Goal: Task Accomplishment & Management: Use online tool/utility

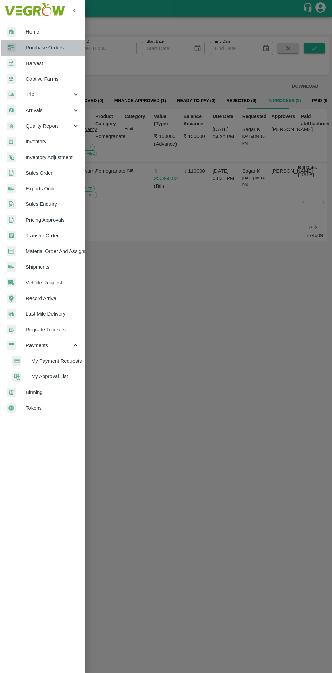
scroll to position [0, 5]
click at [49, 48] on span "Purchase Orders" at bounding box center [52, 47] width 53 height 7
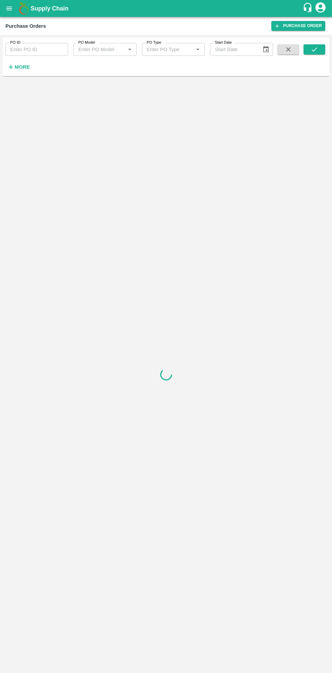
click at [24, 67] on strong "More" at bounding box center [22, 66] width 15 height 5
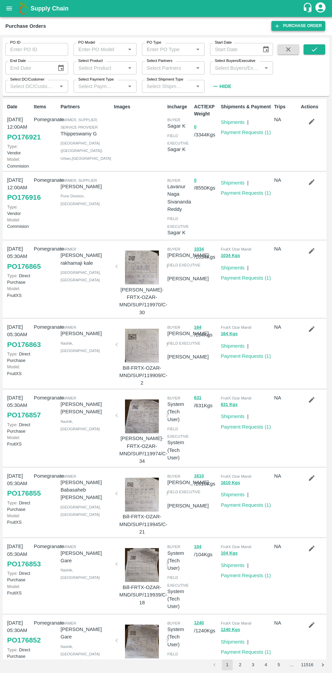
click at [298, 23] on link "Purchase Order" at bounding box center [298, 26] width 54 height 10
click at [247, 60] on label "Select Buyers/Executive" at bounding box center [234, 60] width 41 height 5
click at [247, 63] on input "Select Buyers/Executive" at bounding box center [235, 67] width 47 height 9
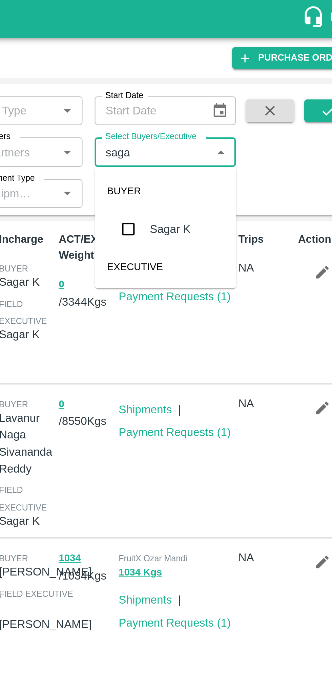
type input "sagar"
click at [227, 104] on input "checkbox" at bounding box center [225, 102] width 14 height 14
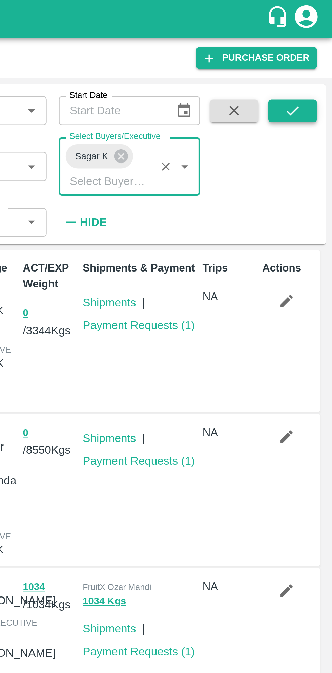
click at [318, 48] on button "submit" at bounding box center [314, 49] width 22 height 10
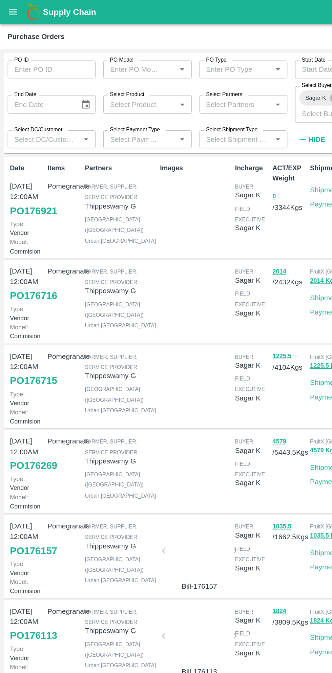
click at [25, 156] on link "PO 176921" at bounding box center [23, 150] width 33 height 12
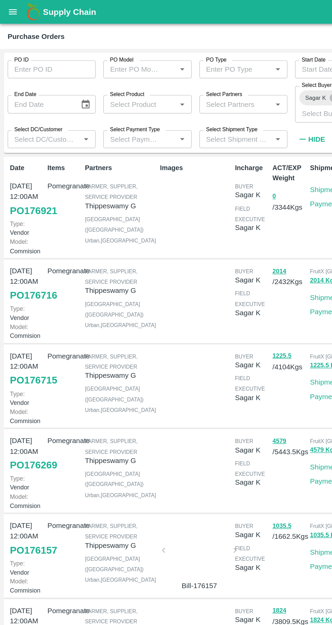
click at [23, 153] on link "PO 176921" at bounding box center [23, 150] width 33 height 12
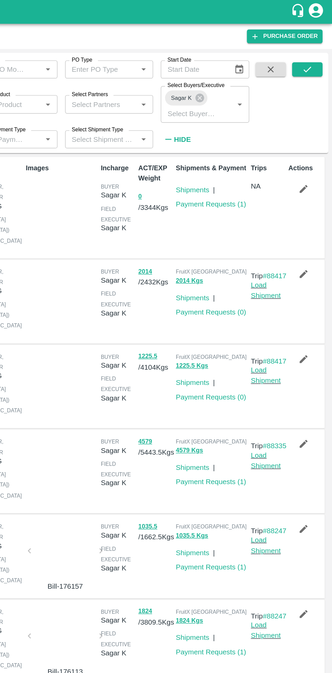
click at [248, 182] on div "Shipments & Payment Shipments | Payment Requests ( 1 )" at bounding box center [244, 147] width 53 height 69
click at [309, 134] on icon "button" at bounding box center [312, 135] width 6 height 6
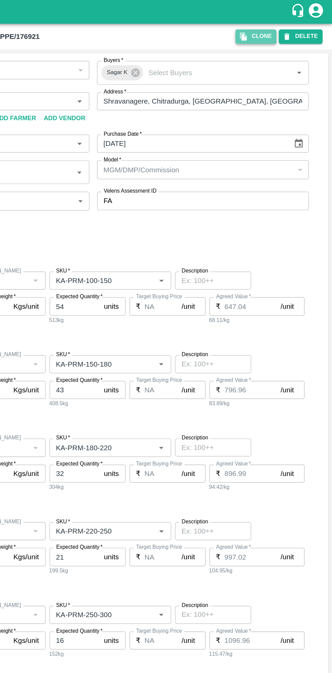
click at [278, 23] on button "Clone" at bounding box center [277, 26] width 29 height 10
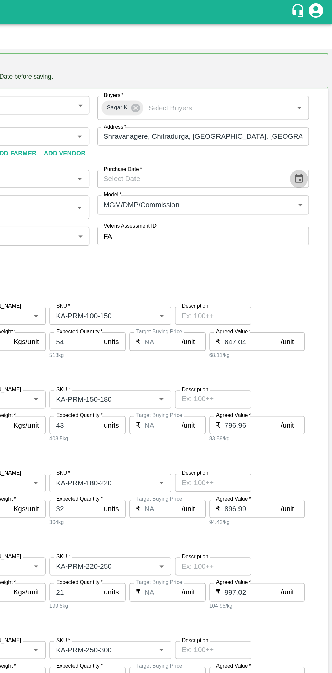
click at [308, 127] on icon "Choose date" at bounding box center [307, 126] width 7 height 7
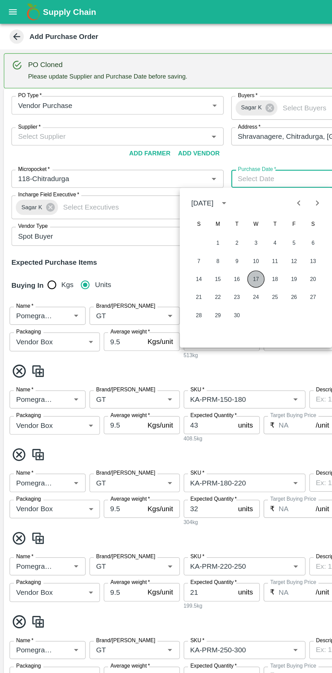
click at [182, 198] on button "17" at bounding box center [182, 199] width 12 height 12
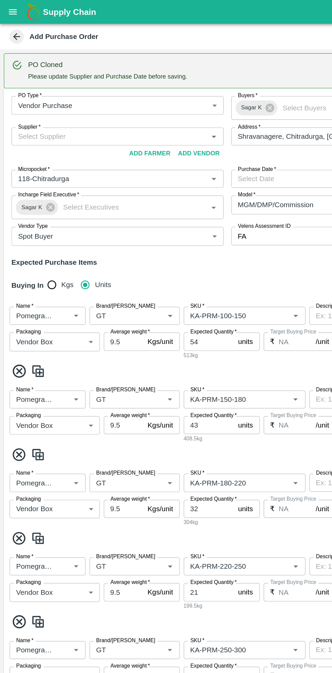
type input "17/09/2025"
click at [95, 95] on input "Supplier   *" at bounding box center [78, 97] width 136 height 9
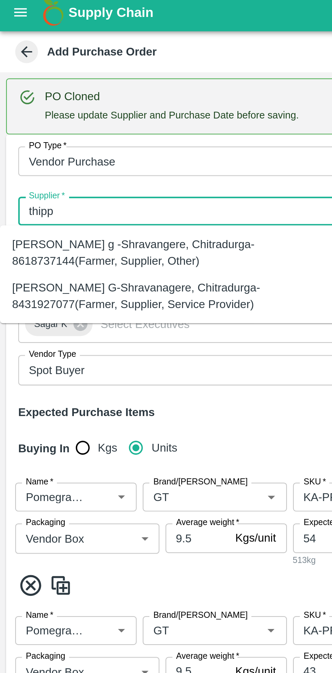
click at [64, 138] on div "Thippeswamy G-Shravanagere, Chitradurga-8431927077(Farmer, Supplier, Service Pr…" at bounding box center [74, 134] width 139 height 15
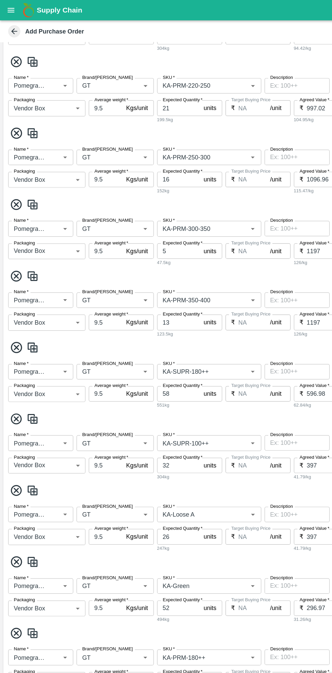
scroll to position [379, 0]
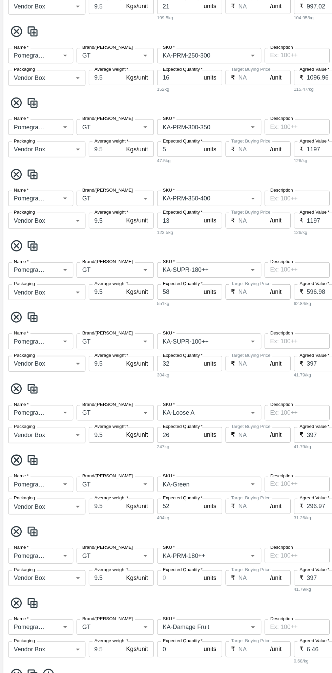
type input "Thippeswamy G-Shravanagere, Chitradurga-8431927077(Farmer, Supplier, Service Pr…"
click at [187, 499] on input "SKU   *" at bounding box center [164, 499] width 63 height 9
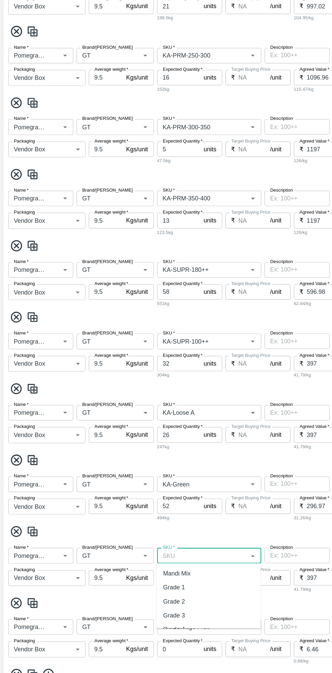
scroll to position [0, 0]
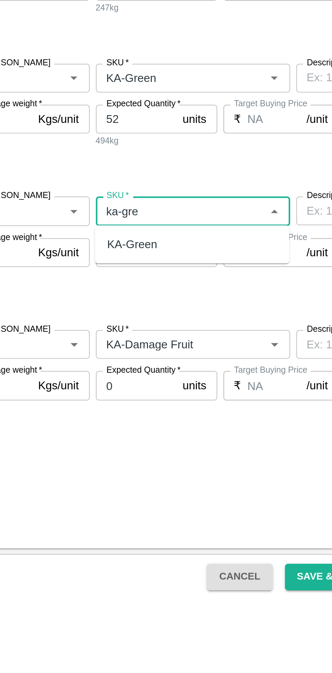
click at [177, 517] on div "KA-Green" at bounding box center [173, 515] width 87 height 12
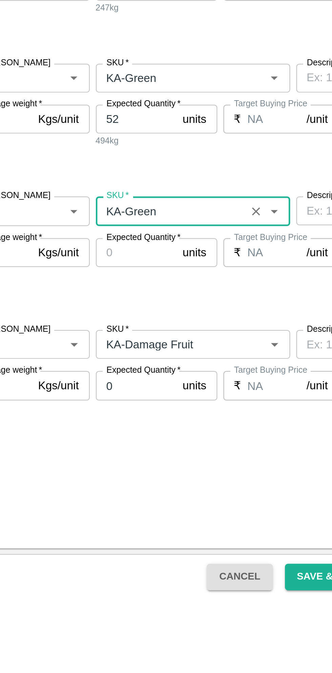
type input "KA-Green"
click at [191, 440] on input "SKU   *" at bounding box center [164, 440] width 63 height 9
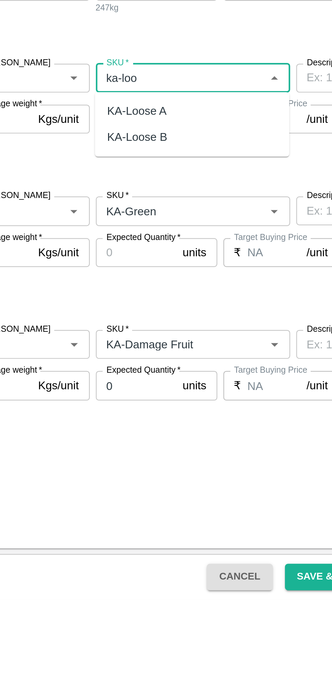
click at [162, 469] on div "KA-Loose B" at bounding box center [173, 467] width 87 height 12
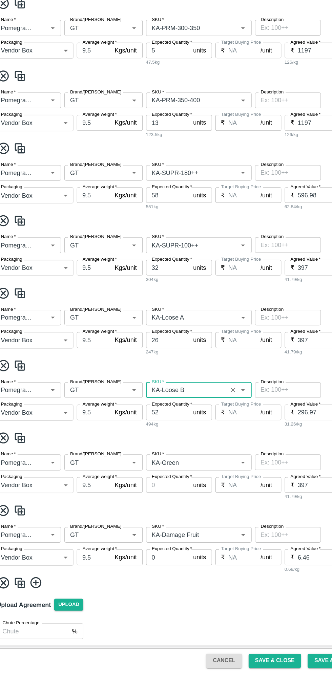
scroll to position [379, 0]
type input "KA-Loose B"
click at [238, 662] on button "Save & Close" at bounding box center [236, 663] width 43 height 12
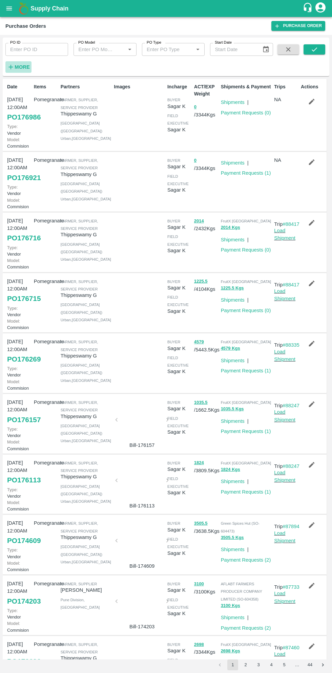
click at [23, 70] on h6 "More" at bounding box center [22, 67] width 15 height 9
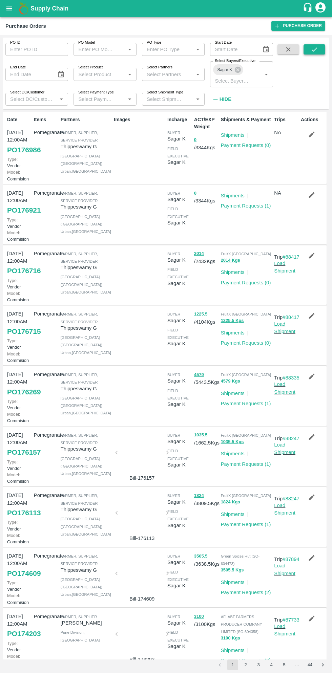
click at [311, 50] on icon "submit" at bounding box center [313, 49] width 7 height 7
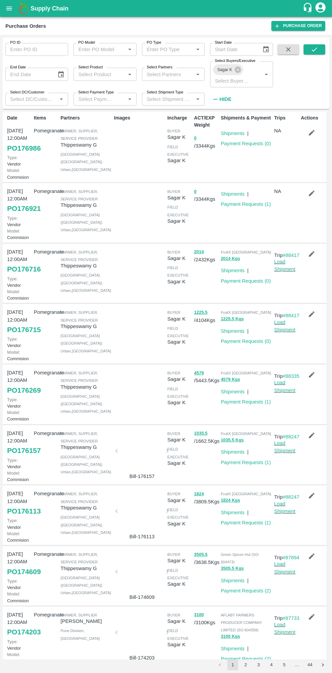
click at [310, 196] on icon "button" at bounding box center [312, 193] width 6 height 6
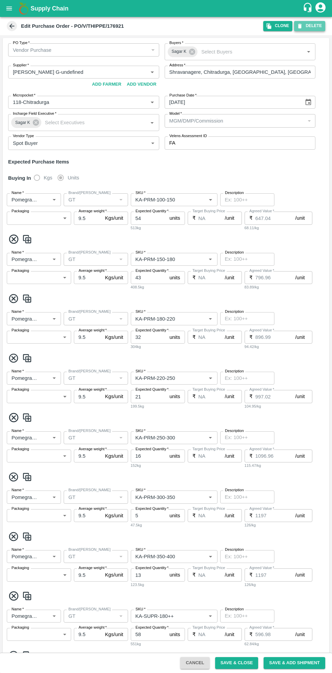
click at [313, 26] on button "DELETE" at bounding box center [309, 26] width 31 height 10
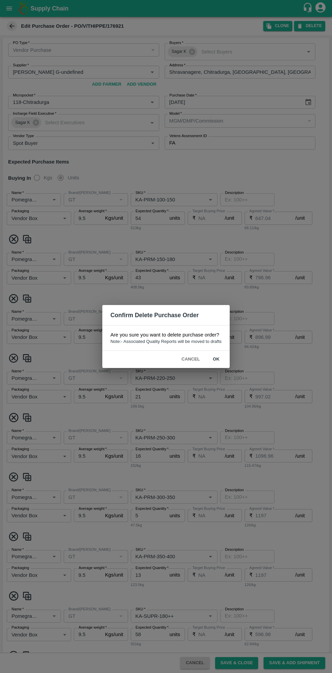
click at [216, 359] on button "ok" at bounding box center [216, 359] width 22 height 12
click at [187, 360] on button "Cancel" at bounding box center [191, 359] width 24 height 12
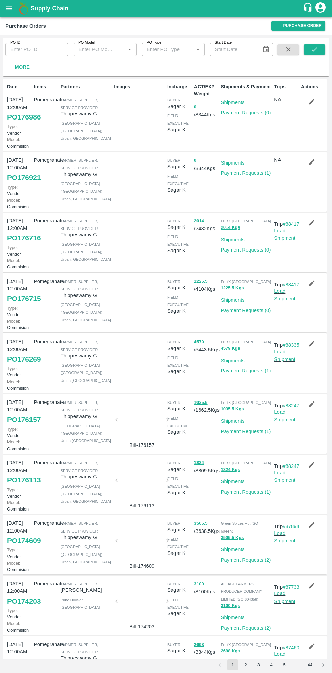
click at [312, 103] on icon "button" at bounding box center [311, 101] width 7 height 7
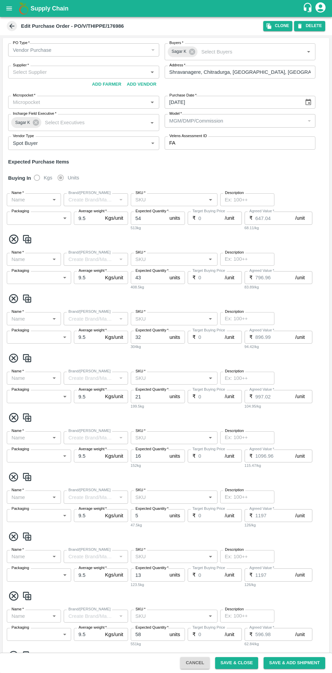
type input "Thippeswamy G-undefined"
type input "118-Chitradurga"
type input "Pomegranate"
type input "GT"
type input "KA-PRM-100-150"
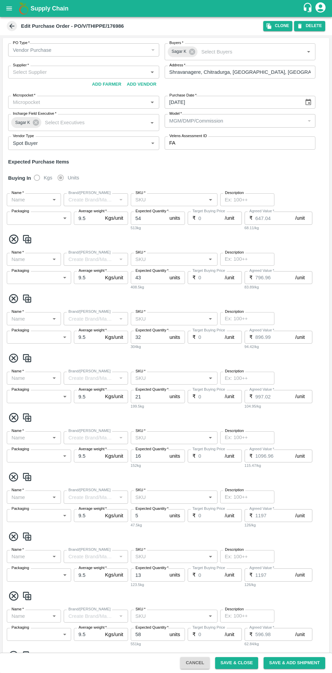
type input "NA"
type input "Pomegranate"
type input "GT"
type input "KA-PRM-150-180"
type input "NA"
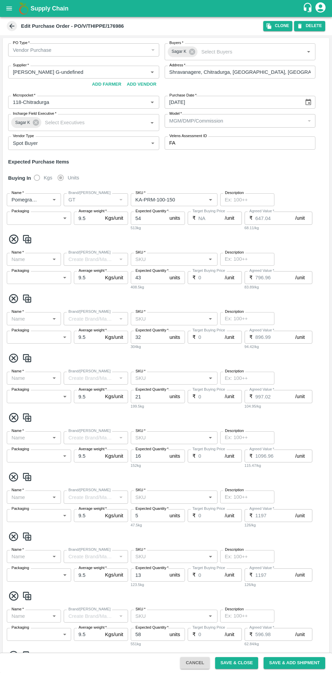
type input "Pomegranate"
type input "GT"
type input "KA-PRM-180-220"
type input "NA"
type input "Pomegranate"
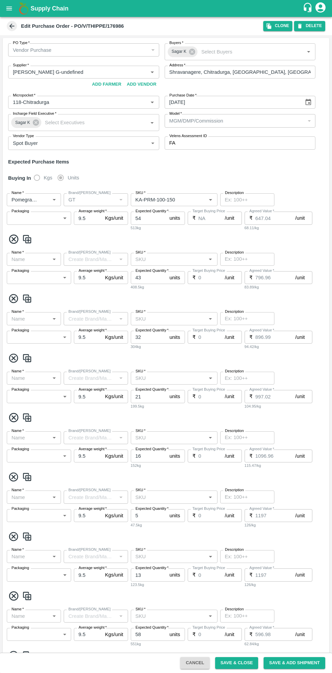
type input "GT"
type input "KA-PRM-220-250"
type input "NA"
type input "Pomegranate"
type input "GT"
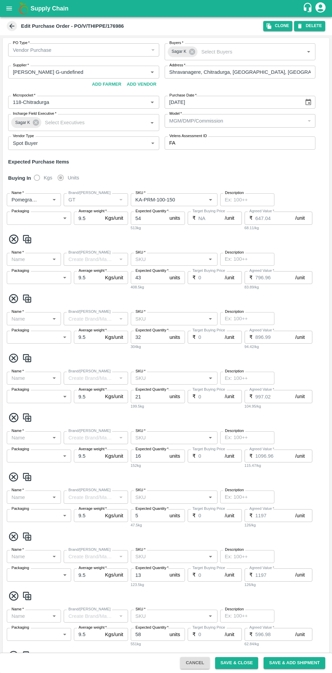
type input "KA-PRM-250-300"
type input "NA"
type input "Pomegranate"
type input "GT"
type input "KA-PRM-300-350"
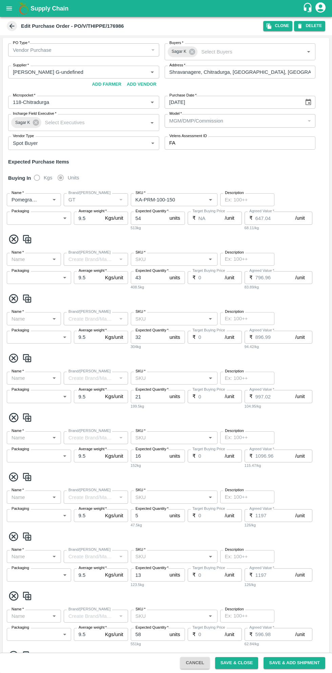
type input "NA"
type input "Pomegranate"
type input "GT"
type input "KA-PRM-350-400"
type input "NA"
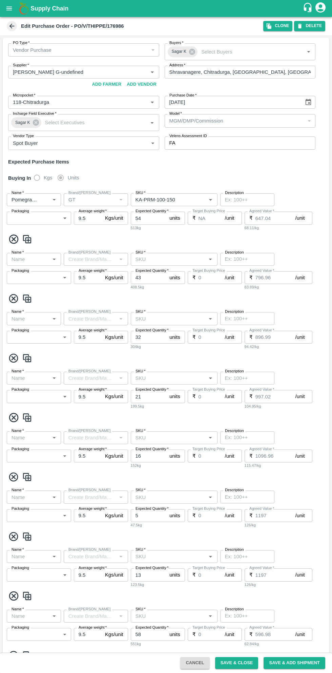
type input "Pomegranate"
type input "GT"
type input "KA-SUPR-180++"
type input "NA"
type input "Pomegranate"
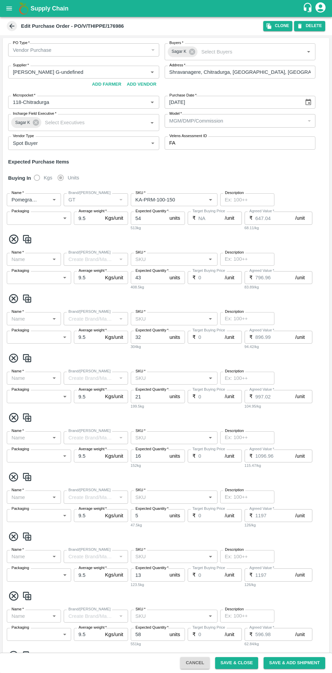
type input "GT"
type input "KA-SUPR-100++"
type input "NA"
type input "Pomegranate"
type input "GT"
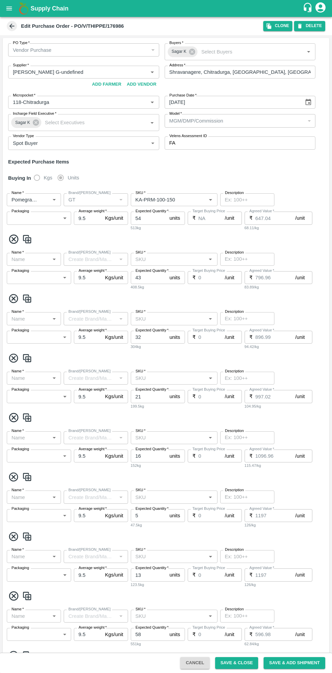
type input "KA-Loose A"
type input "NA"
type input "Pomegranate"
type input "GT"
type input "KA-Loose B"
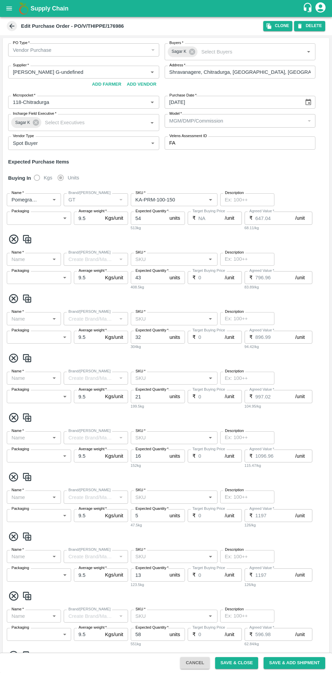
type input "NA"
type input "Pomegranate"
type input "GT"
type input "KA-Green"
type input "NA"
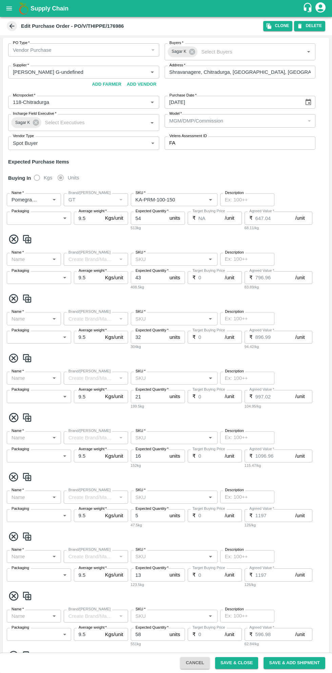
type input "Pomegranate"
type input "GT"
type input "KA-Damage Fruit"
type input "NA"
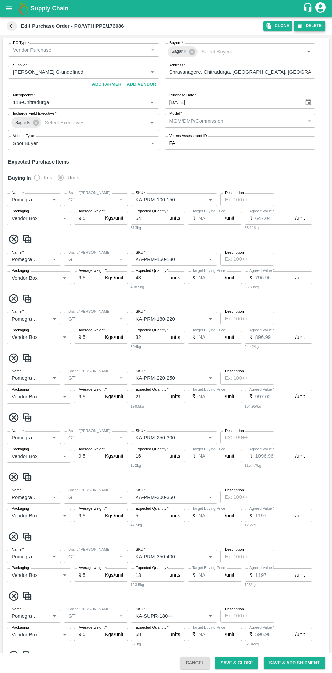
click at [315, 29] on button "DELETE" at bounding box center [309, 26] width 31 height 10
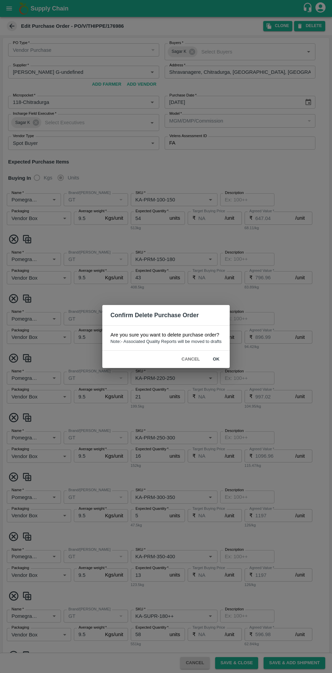
click at [223, 359] on button "ok" at bounding box center [216, 359] width 22 height 12
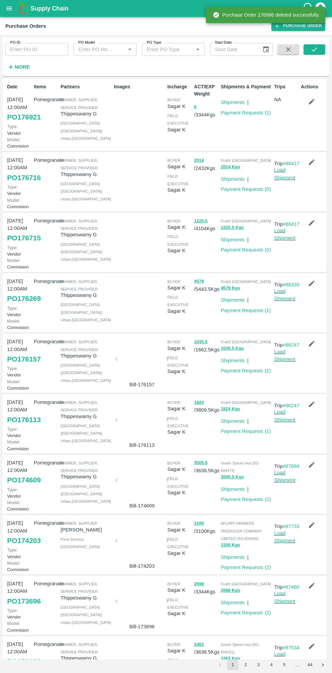
scroll to position [1, 0]
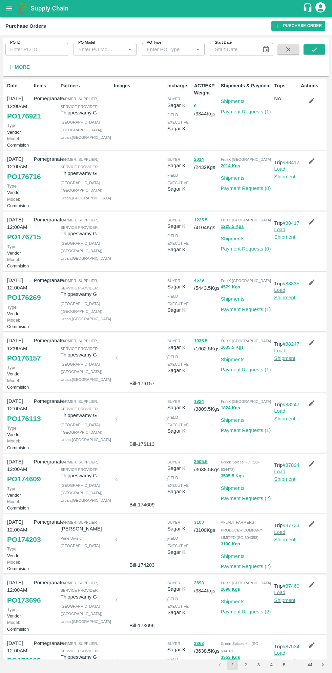
click at [15, 11] on button "open drawer" at bounding box center [9, 9] width 16 height 16
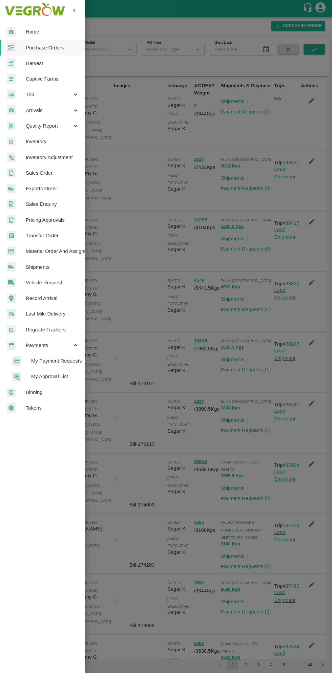
click at [64, 358] on span "My Payment Requests" at bounding box center [55, 360] width 48 height 7
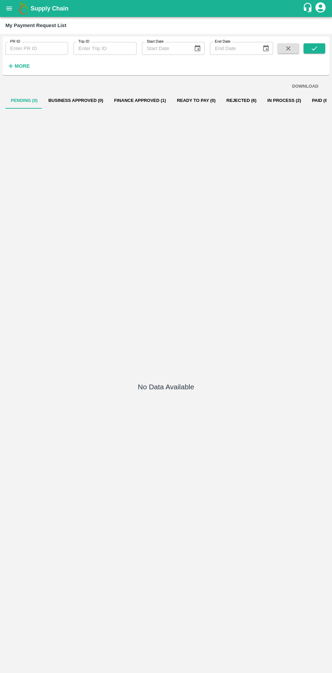
click at [33, 8] on b "Supply Chain" at bounding box center [49, 8] width 38 height 7
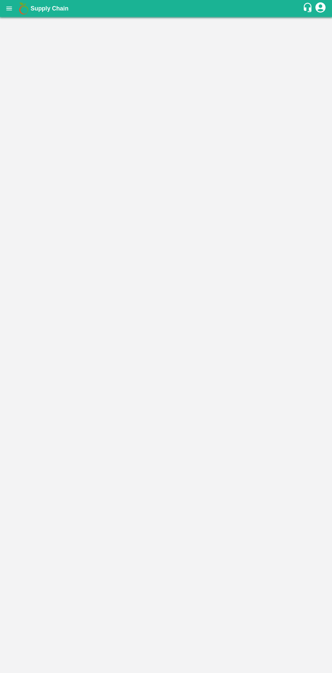
click at [18, 20] on main at bounding box center [166, 345] width 332 height 656
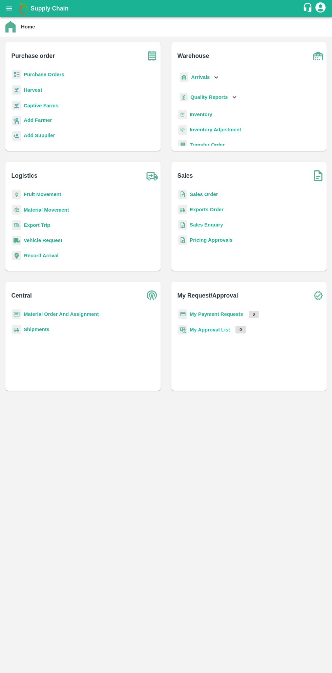
click at [9, 8] on icon "open drawer" at bounding box center [9, 8] width 6 height 4
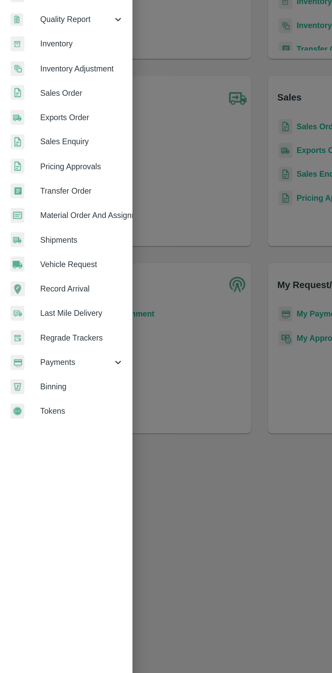
click at [70, 250] on span "Material Order And Assignment" at bounding box center [52, 250] width 53 height 7
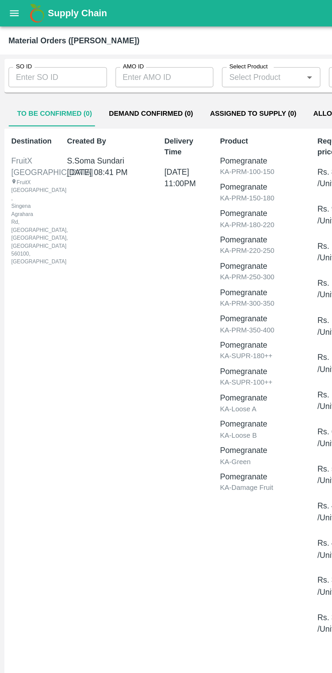
click at [106, 50] on input "AMO ID" at bounding box center [105, 49] width 63 height 13
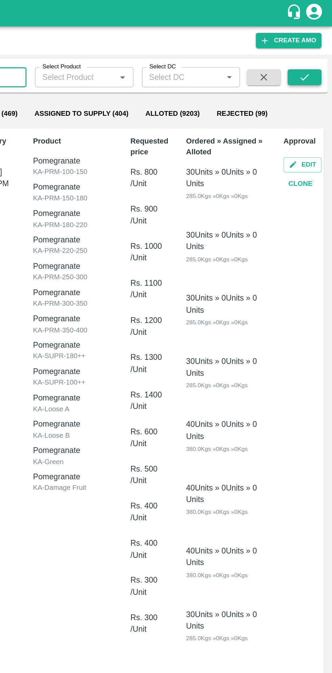
type input "327761"
click at [314, 50] on icon "submit" at bounding box center [313, 49] width 5 height 4
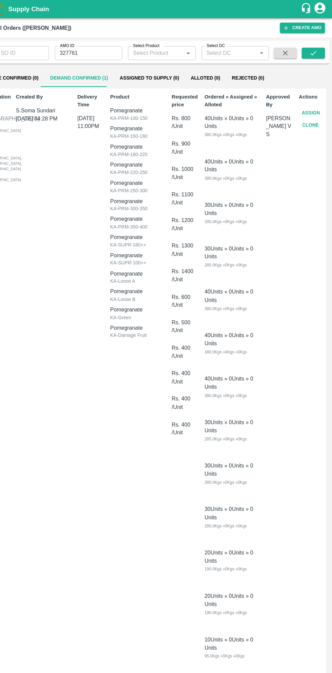
click at [308, 104] on button "Assign" at bounding box center [311, 105] width 22 height 12
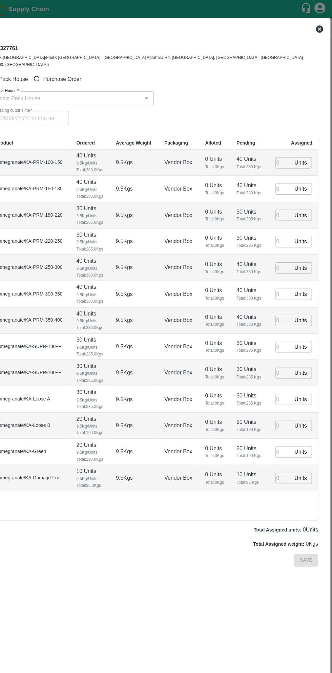
type input "21/09/2025 11:00 PM"
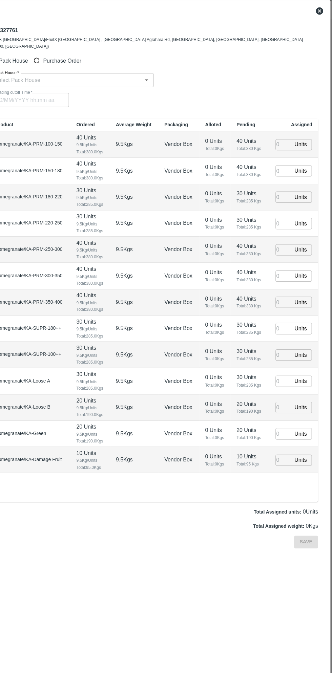
click at [60, 67] on input "Purchase Order" at bounding box center [57, 73] width 13 height 13
radio input "true"
click at [102, 87] on input "PO   *" at bounding box center [157, 91] width 285 height 9
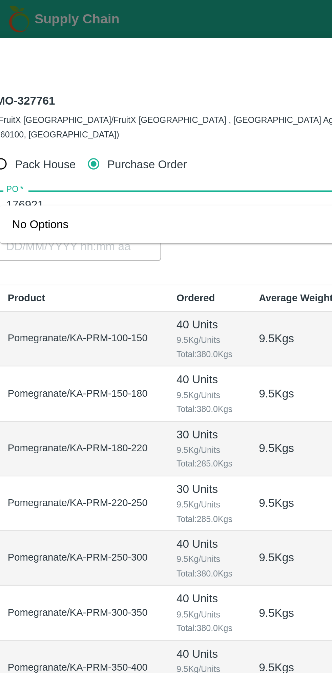
type input "176921"
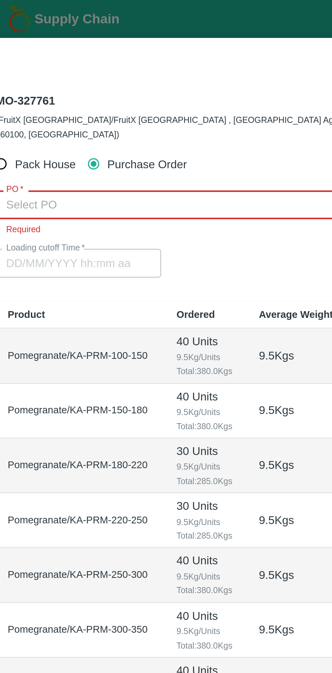
click at [72, 87] on input "PO   *" at bounding box center [157, 91] width 285 height 9
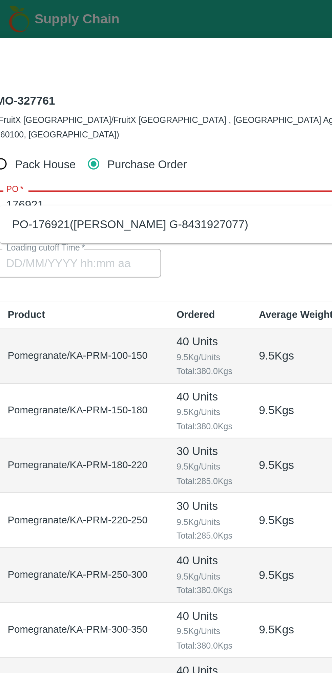
click at [116, 101] on div "PO-176921(Thippeswamy G-8431927077)" at bounding box center [165, 100] width 300 height 12
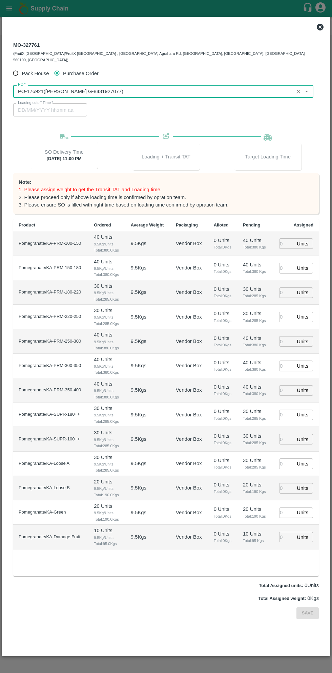
type input "PO-176921(Thippeswamy G-8431927077)"
click at [289, 239] on input "number" at bounding box center [286, 243] width 15 height 10
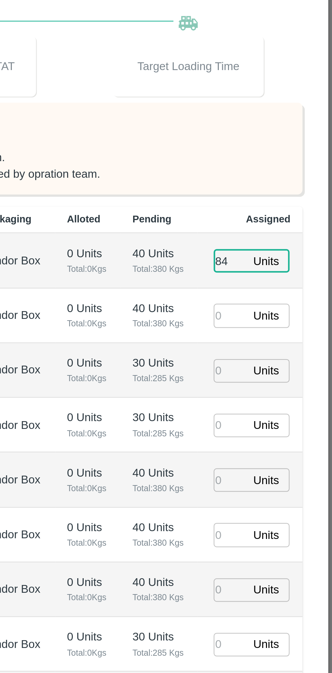
type input "84"
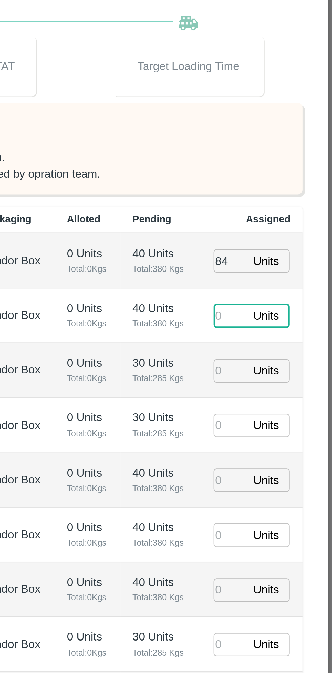
type input "21/09/2025 03:22 PM"
type input "13"
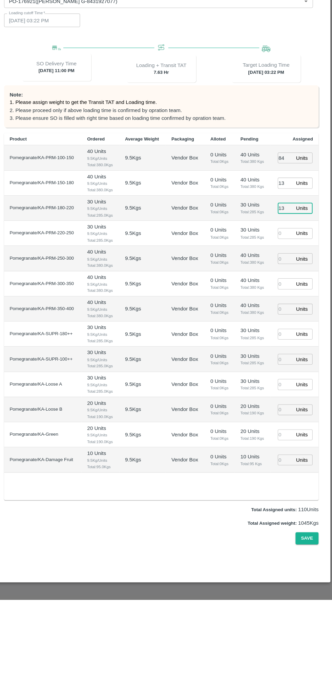
type input "13"
click at [283, 409] on input "number" at bounding box center [286, 414] width 15 height 10
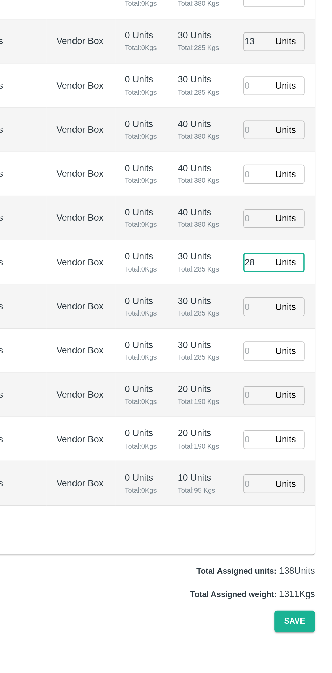
type input "28"
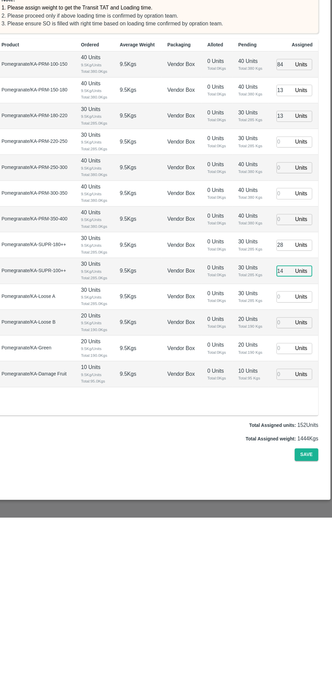
type input "14"
click at [284, 459] on input "number" at bounding box center [286, 463] width 15 height 10
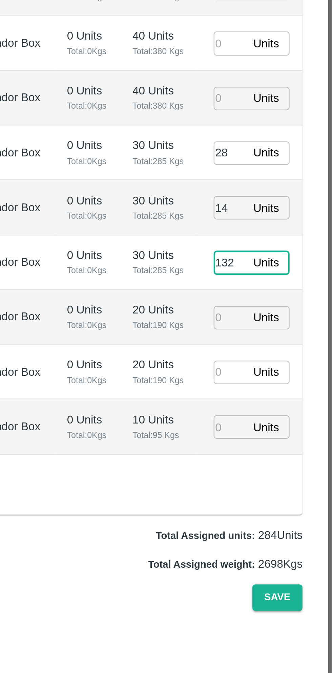
type input "132"
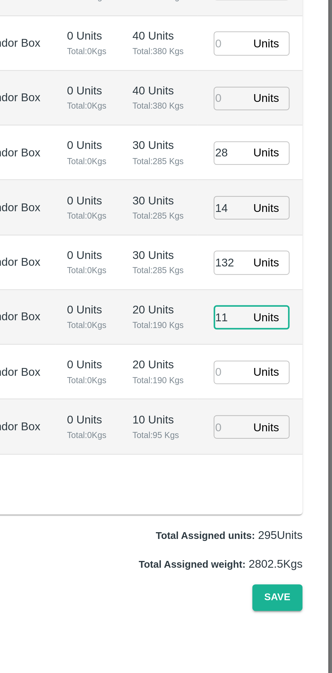
type input "112"
type input "21/09/2025 02:22 PM"
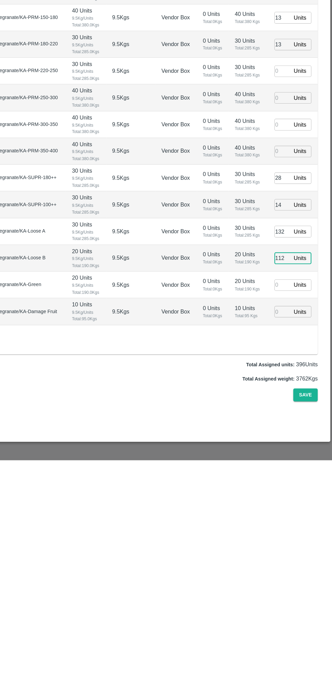
type input "112"
click at [284, 507] on input "number" at bounding box center [286, 512] width 15 height 10
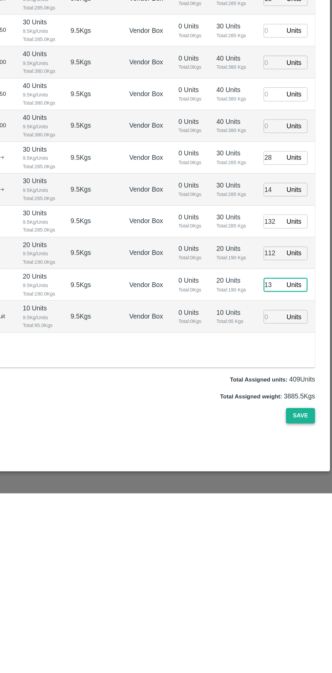
type input "13"
click at [316, 610] on button "Save" at bounding box center [307, 613] width 22 height 12
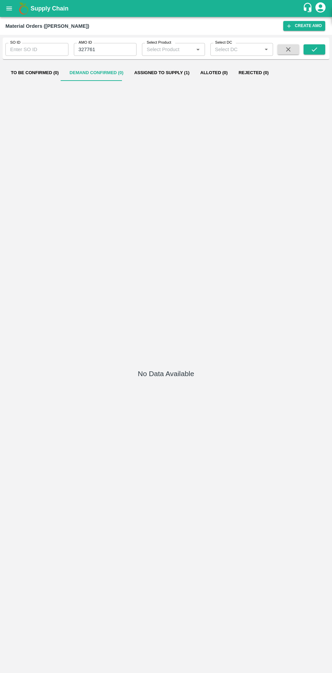
click at [10, 5] on icon "open drawer" at bounding box center [8, 8] width 7 height 7
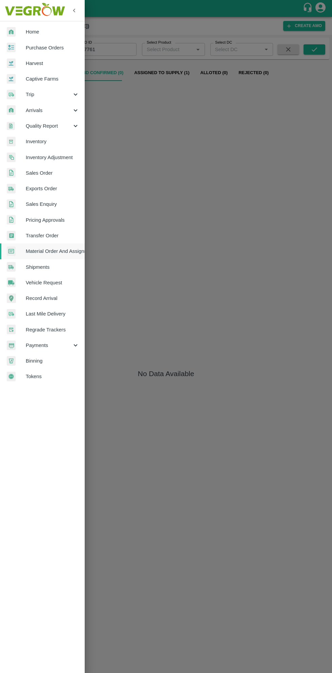
click at [47, 46] on span "Purchase Orders" at bounding box center [52, 47] width 53 height 7
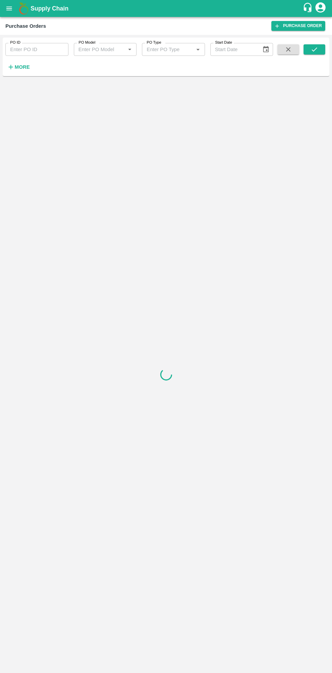
click at [22, 70] on h6 "More" at bounding box center [22, 67] width 15 height 9
